Goal: Task Accomplishment & Management: Manage account settings

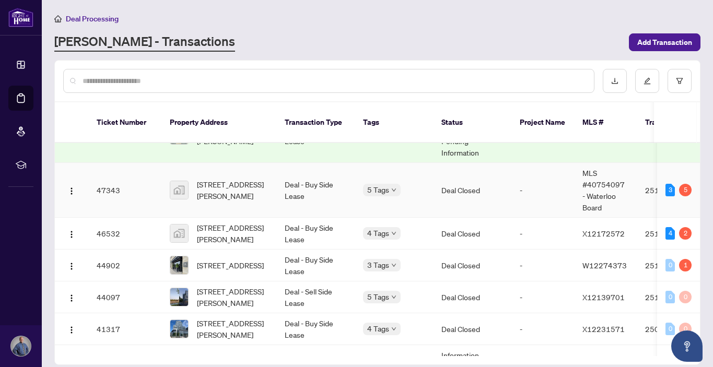
scroll to position [109, 0]
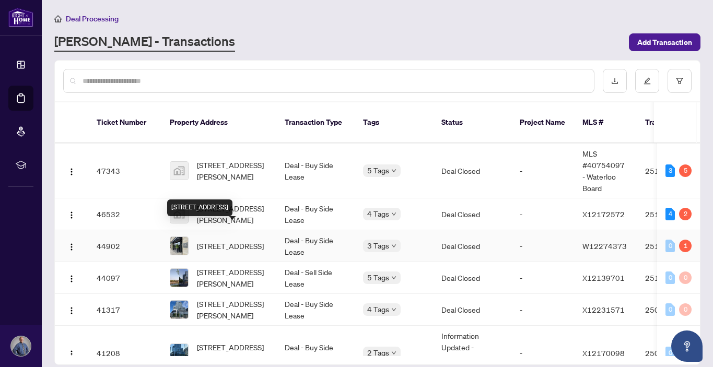
click at [231, 240] on span "[STREET_ADDRESS]" at bounding box center [230, 245] width 67 height 11
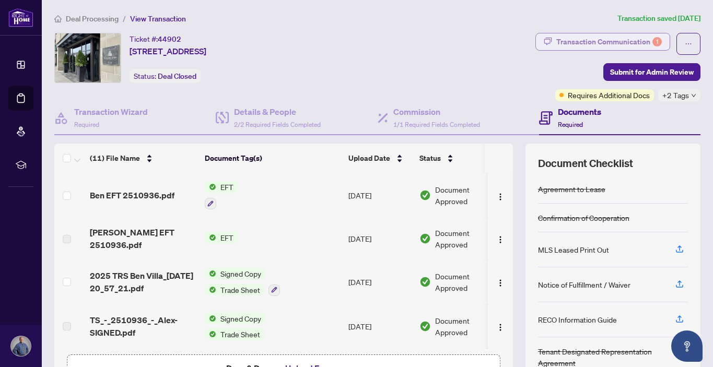
click at [569, 43] on div "Transaction Communication 1" at bounding box center [610, 41] width 106 height 17
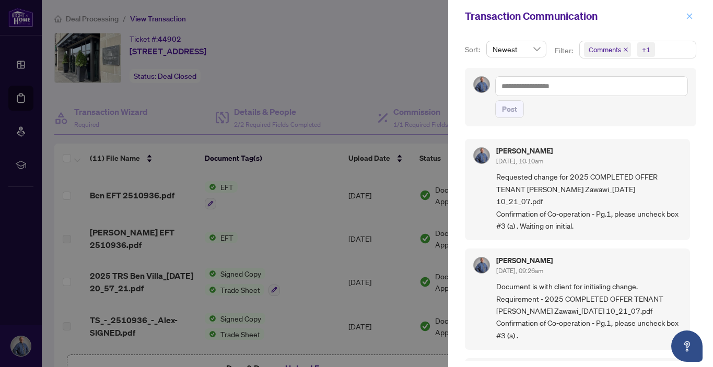
click at [691, 15] on icon "close" at bounding box center [689, 16] width 7 height 7
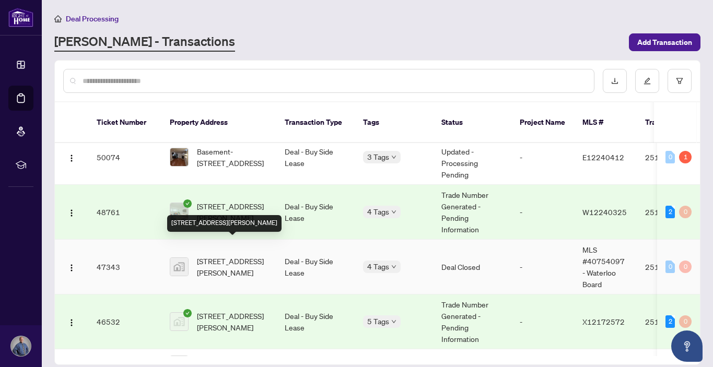
scroll to position [7, 0]
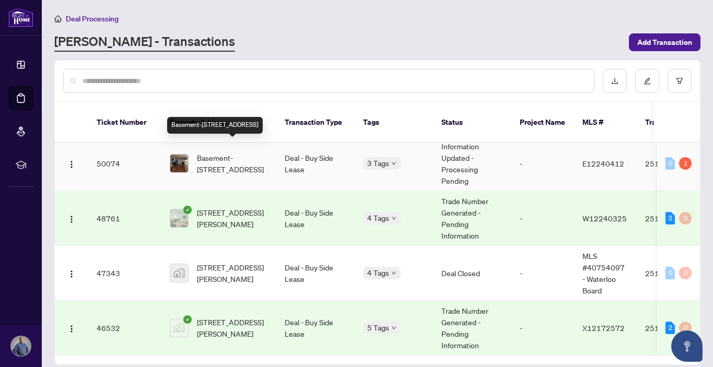
click at [229, 152] on span "Basement-[STREET_ADDRESS]" at bounding box center [232, 163] width 71 height 23
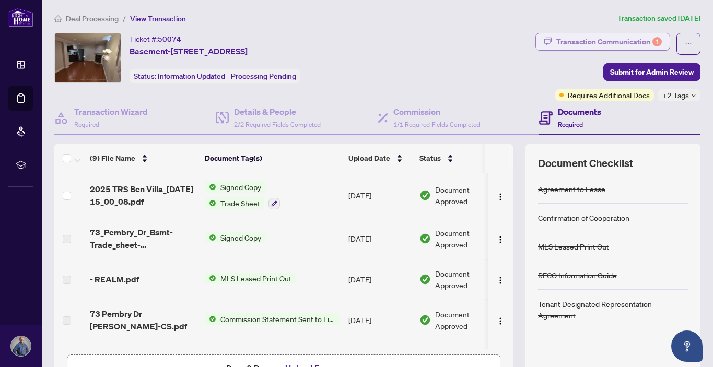
click at [604, 40] on div "Transaction Communication 1" at bounding box center [610, 41] width 106 height 17
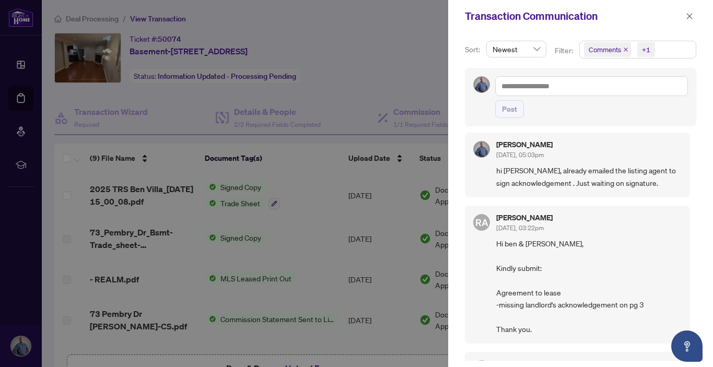
scroll to position [9, 0]
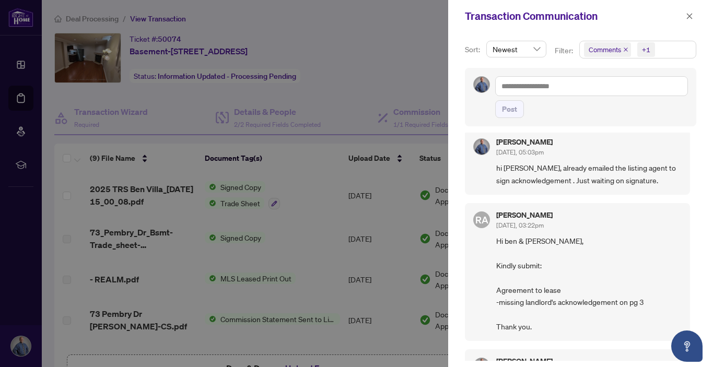
click at [393, 59] on div at bounding box center [356, 183] width 713 height 367
click at [694, 16] on button "button" at bounding box center [690, 16] width 14 height 13
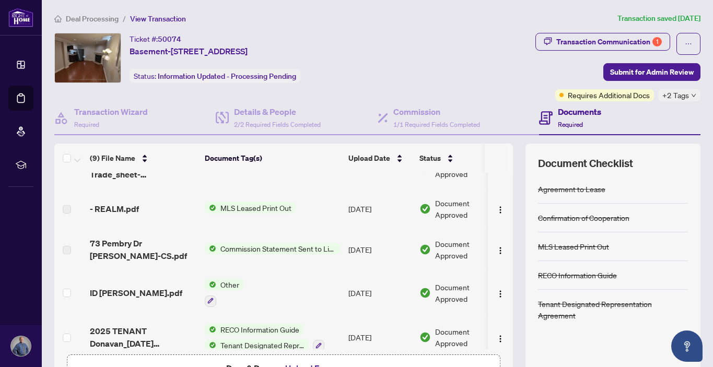
scroll to position [72, 0]
click at [99, 210] on span "- REALM.pdf" at bounding box center [114, 208] width 49 height 13
click at [248, 204] on span "MLS Leased Print Out" at bounding box center [255, 206] width 79 height 11
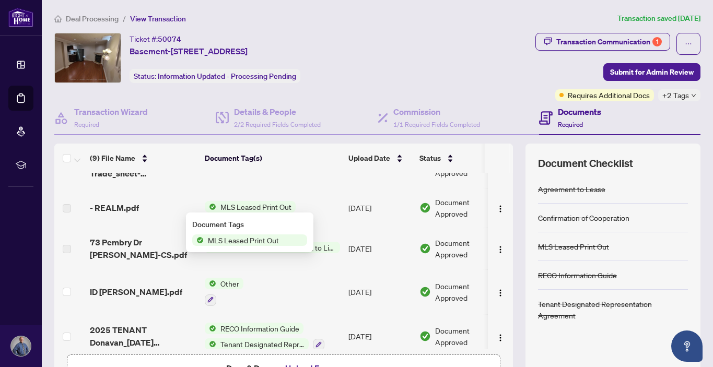
click at [242, 243] on span "MLS Leased Print Out" at bounding box center [243, 240] width 79 height 11
click at [256, 237] on span "MLS Leased Print Out" at bounding box center [243, 240] width 79 height 11
click at [127, 205] on span "- REALM.pdf" at bounding box center [114, 208] width 49 height 13
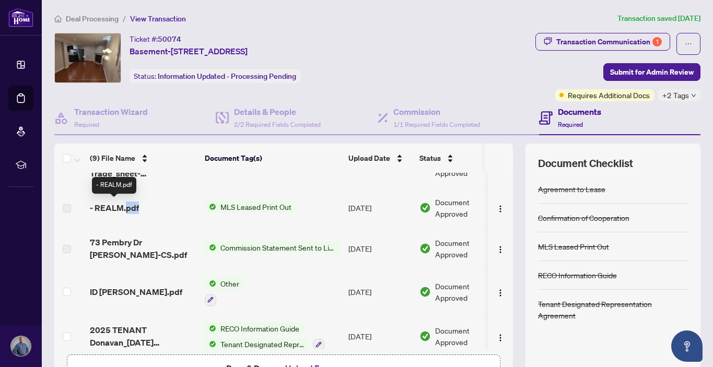
click at [127, 205] on span "- REALM.pdf" at bounding box center [114, 208] width 49 height 13
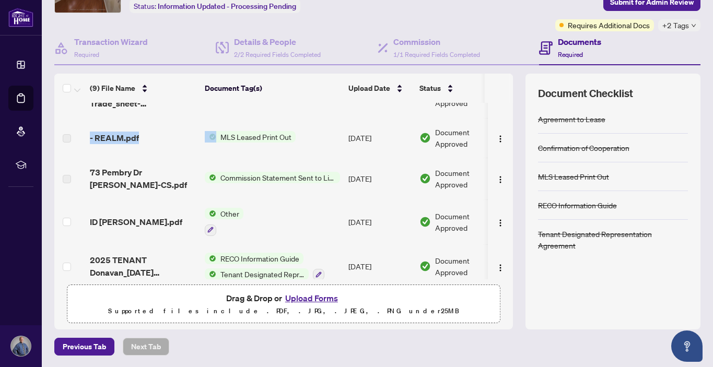
scroll to position [0, 0]
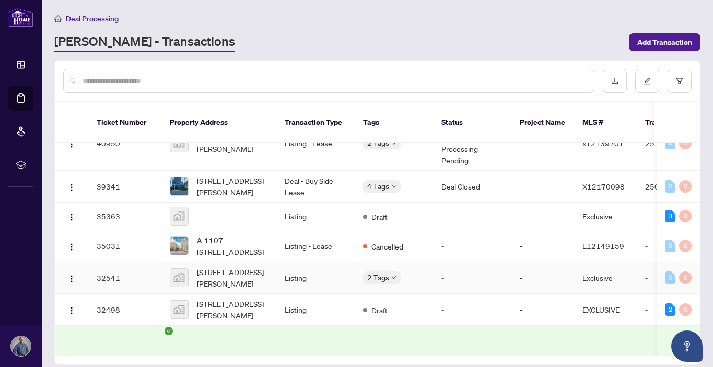
scroll to position [489, 0]
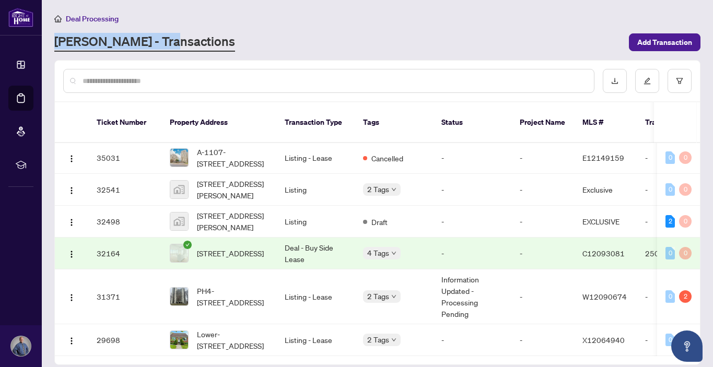
drag, startPoint x: 48, startPoint y: 35, endPoint x: 187, endPoint y: 40, distance: 139.1
click at [187, 41] on main "Deal Processing [PERSON_NAME] - Transactions Add Transaction Ticket Number Prop…" at bounding box center [378, 183] width 672 height 367
click at [182, 44] on div "[PERSON_NAME] - Transactions" at bounding box center [338, 42] width 569 height 19
drag, startPoint x: 182, startPoint y: 44, endPoint x: 52, endPoint y: 43, distance: 130.2
click at [52, 43] on main "Deal Processing [PERSON_NAME] - Transactions Add Transaction Ticket Number Prop…" at bounding box center [378, 183] width 672 height 367
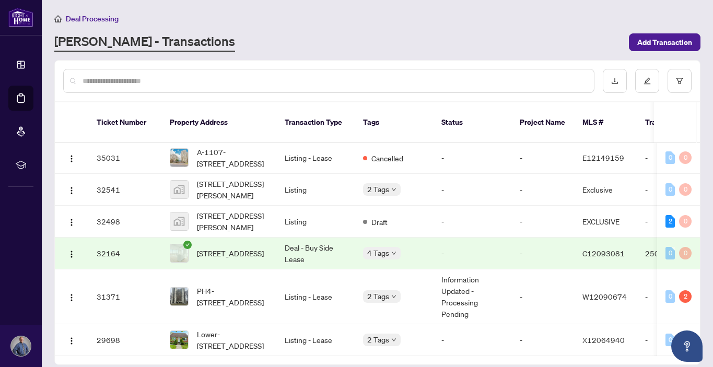
click at [45, 54] on main "Deal Processing [PERSON_NAME] - Transactions Add Transaction Ticket Number Prop…" at bounding box center [378, 183] width 672 height 367
click at [48, 29] on main "Deal Processing [PERSON_NAME] - Transactions Add Transaction Ticket Number Prop…" at bounding box center [378, 183] width 672 height 367
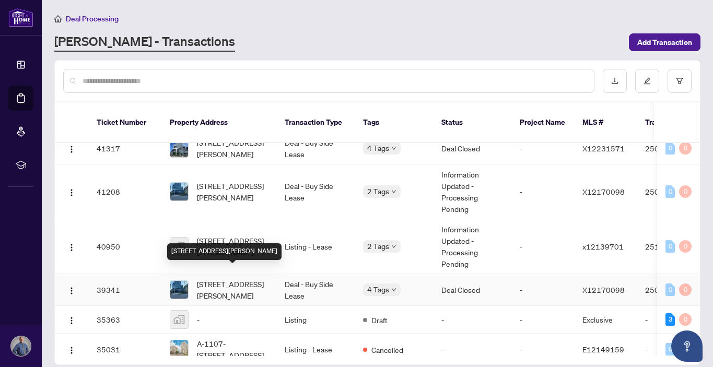
scroll to position [0, 0]
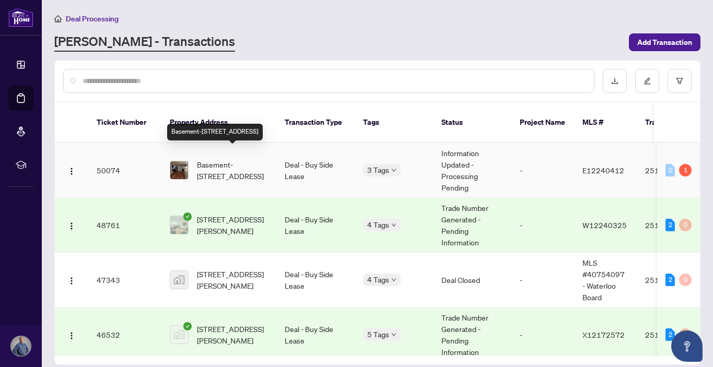
click at [234, 159] on span "Basement-[STREET_ADDRESS]" at bounding box center [232, 170] width 71 height 23
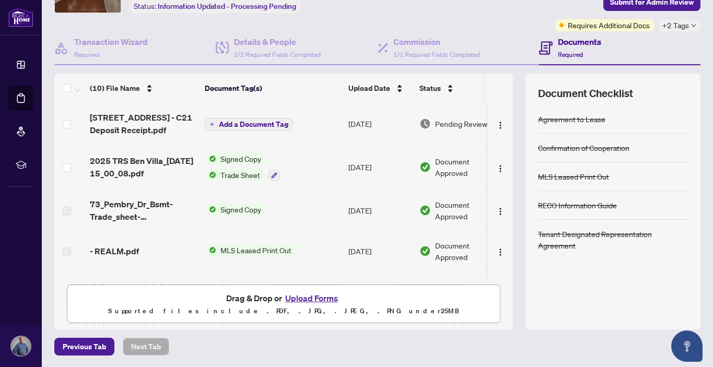
click at [232, 122] on span "Add a Document Tag" at bounding box center [254, 124] width 70 height 7
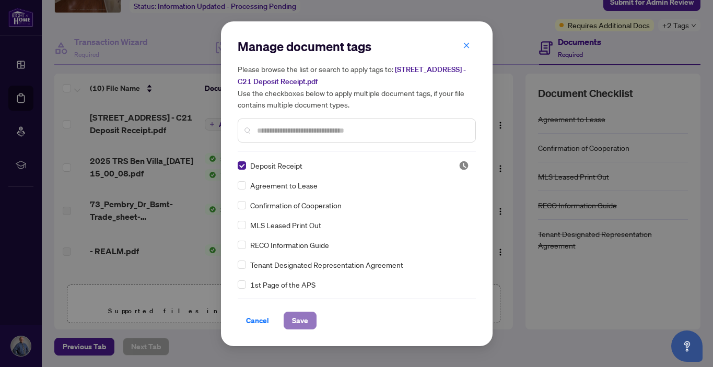
click at [297, 320] on span "Save" at bounding box center [300, 321] width 16 height 17
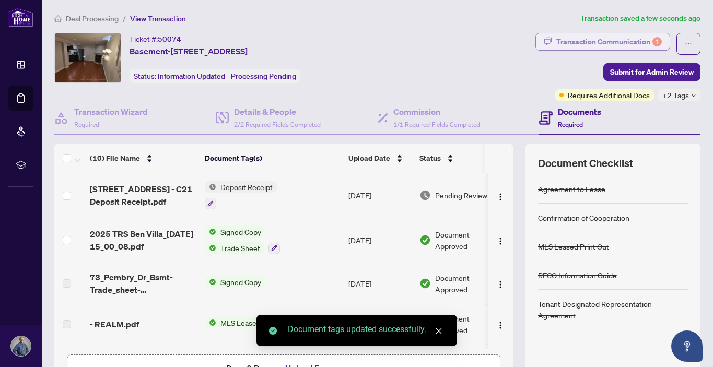
click at [633, 41] on div "Transaction Communication 1" at bounding box center [610, 41] width 106 height 17
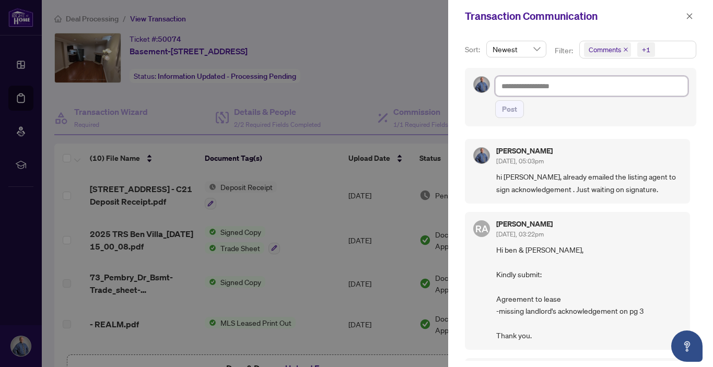
click at [583, 88] on textarea at bounding box center [591, 86] width 193 height 20
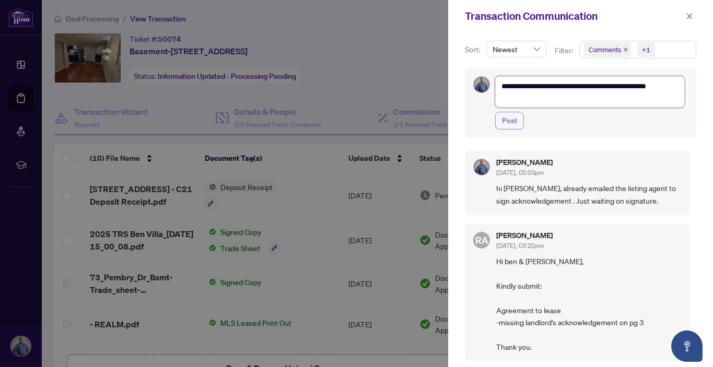
type textarea "**********"
click at [511, 122] on span "Post" at bounding box center [509, 120] width 15 height 17
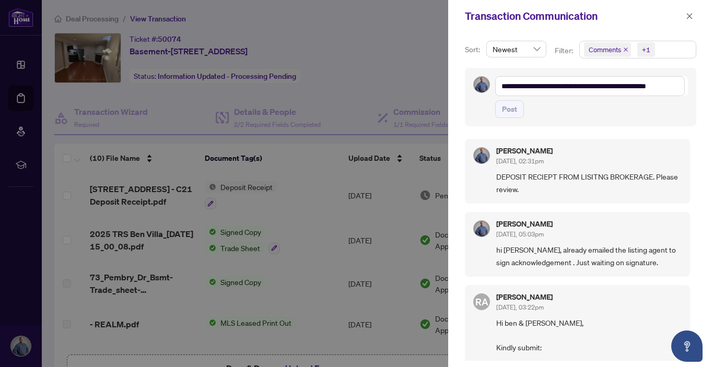
click at [555, 179] on span "DEPOSIT RECIEPT FROM LISITNG BROKERAGE. Please review." at bounding box center [590, 183] width 186 height 25
click at [527, 175] on span "DEPOSIT RECIEPT FROM LISITNG BROKERAGE. Please review." at bounding box center [590, 183] width 186 height 25
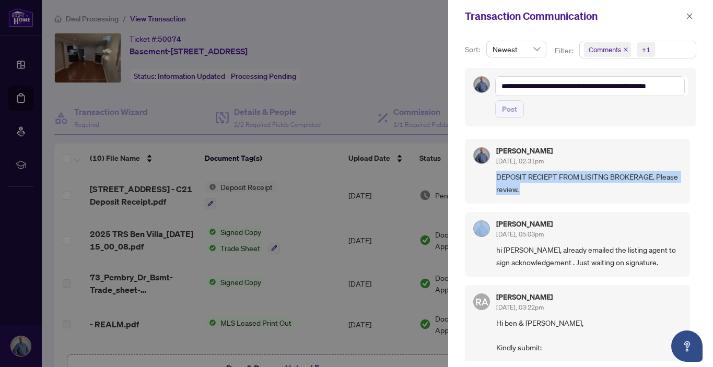
click at [527, 175] on span "DEPOSIT RECIEPT FROM LISITNG BROKERAGE. Please review." at bounding box center [590, 183] width 186 height 25
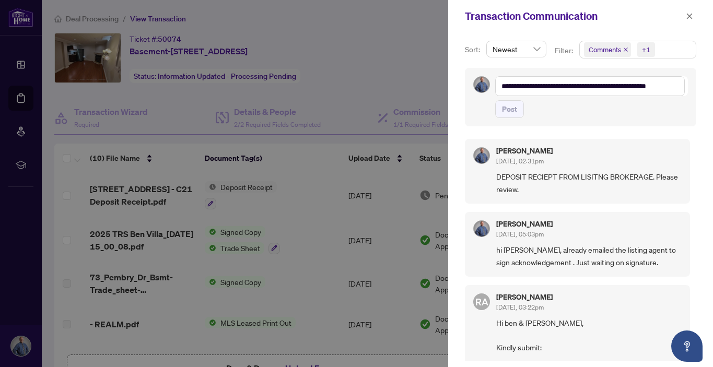
click at [428, 72] on div at bounding box center [356, 183] width 713 height 367
click at [687, 14] on icon "close" at bounding box center [689, 16] width 7 height 7
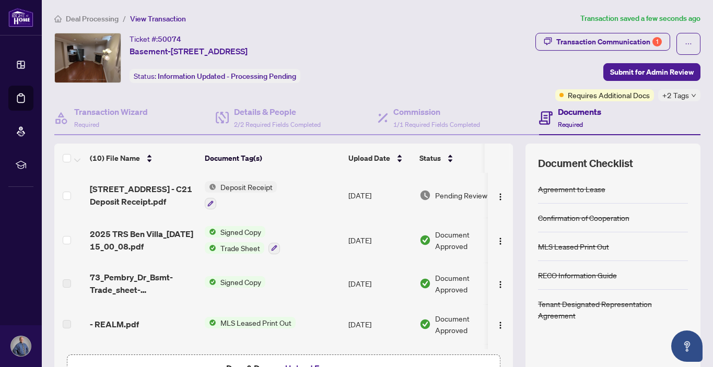
click at [640, 94] on span "Requires Additional Docs" at bounding box center [609, 94] width 82 height 11
click at [672, 98] on span "+2 Tags" at bounding box center [676, 95] width 27 height 12
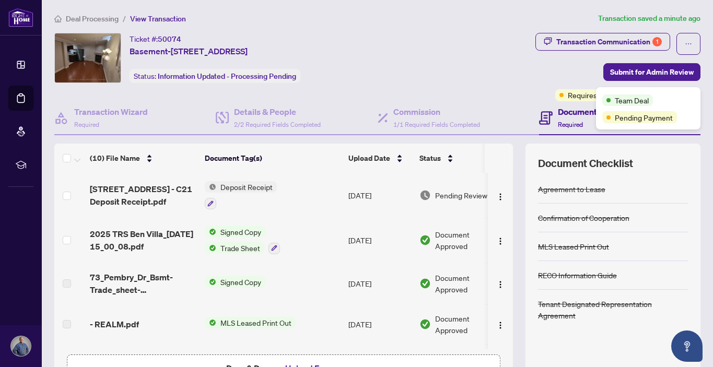
click at [502, 80] on div "Transaction Communication 1 Submit for Admin Review Requires Additional Docs +2…" at bounding box center [560, 67] width 281 height 68
